Goal: Find specific page/section: Find specific page/section

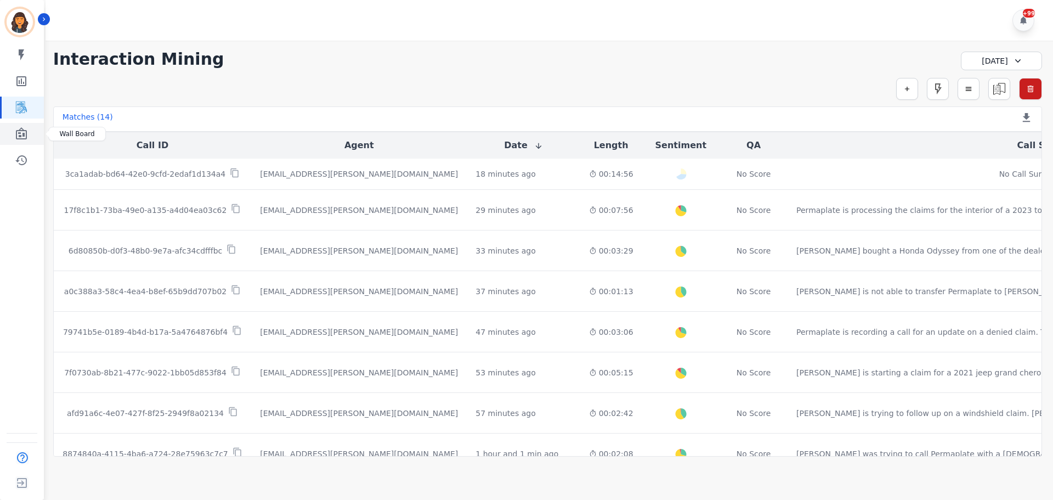
click at [25, 130] on icon "Sidebar" at bounding box center [21, 133] width 11 height 12
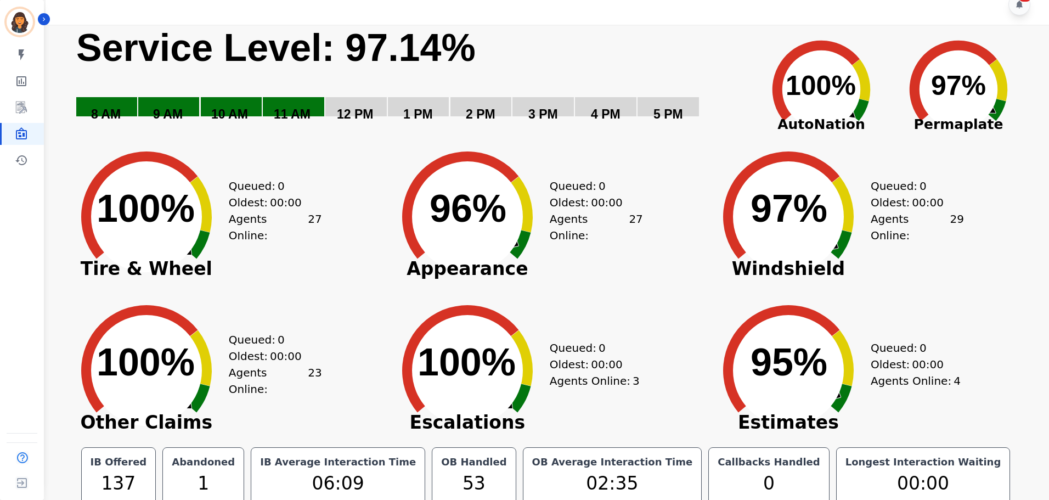
scroll to position [25, 0]
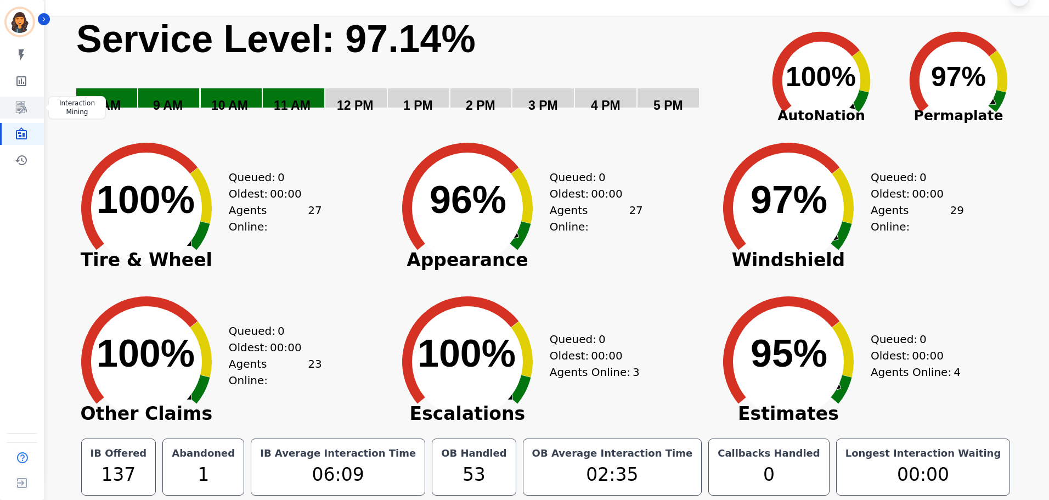
click at [26, 99] on link "Sidebar" at bounding box center [23, 108] width 42 height 22
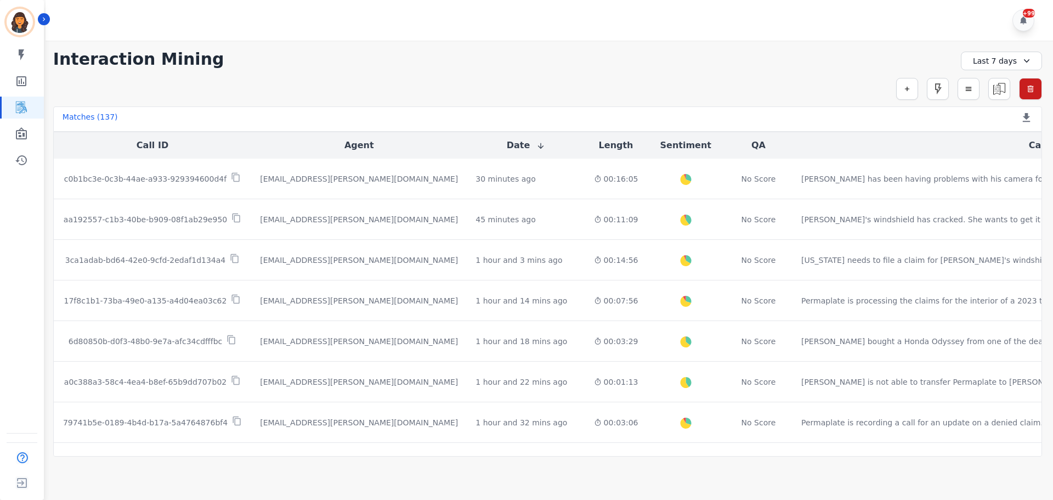
click at [989, 61] on div "Last 7 days" at bounding box center [1001, 61] width 81 height 19
click at [993, 96] on li "[DATE]" at bounding box center [1009, 99] width 55 height 11
click at [25, 133] on icon "Sidebar" at bounding box center [21, 133] width 11 height 12
